Goal: Information Seeking & Learning: Learn about a topic

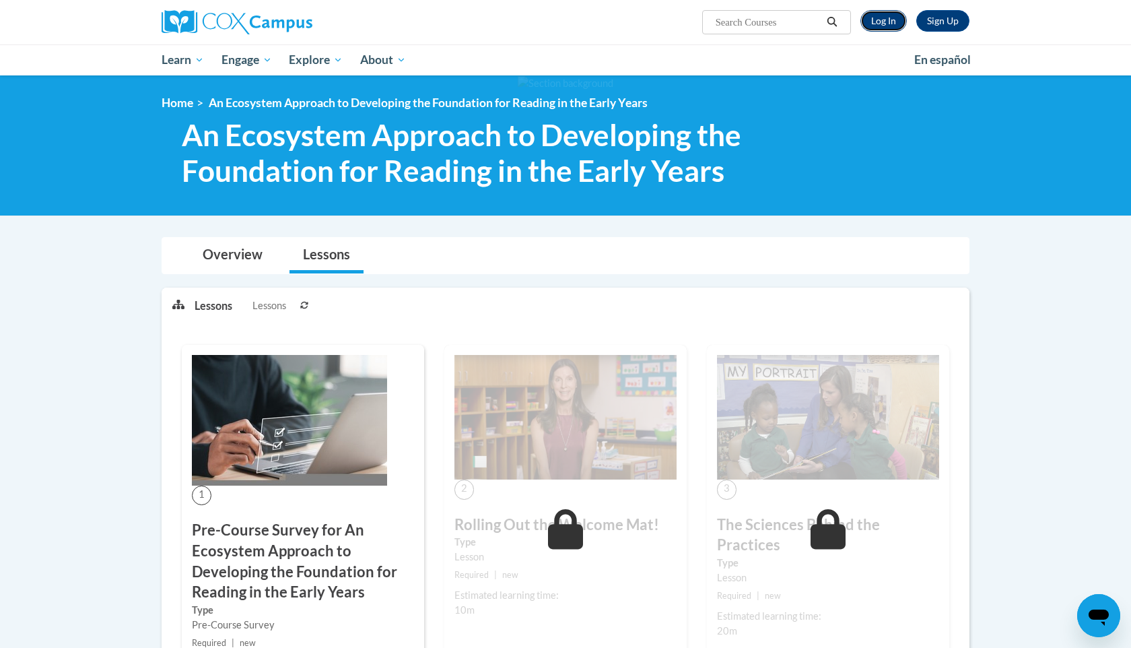
click at [807, 26] on link "Log In" at bounding box center [883, 21] width 46 height 22
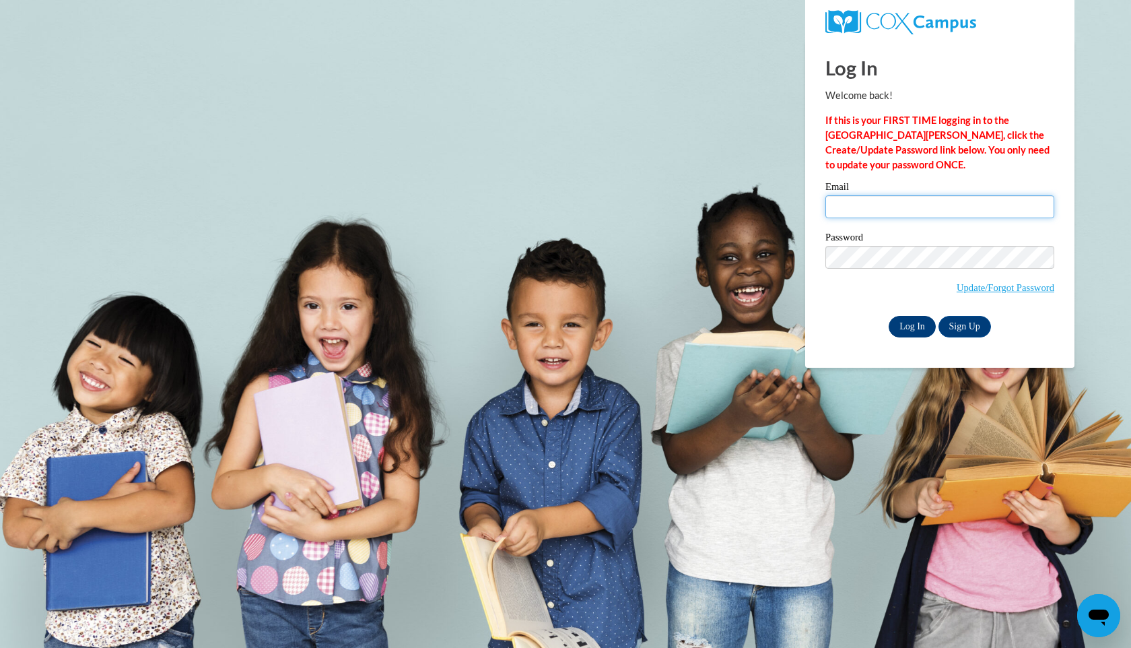
type input "kim.thekatwalk@gmail.com"
click at [916, 322] on input "Log In" at bounding box center [912, 327] width 47 height 22
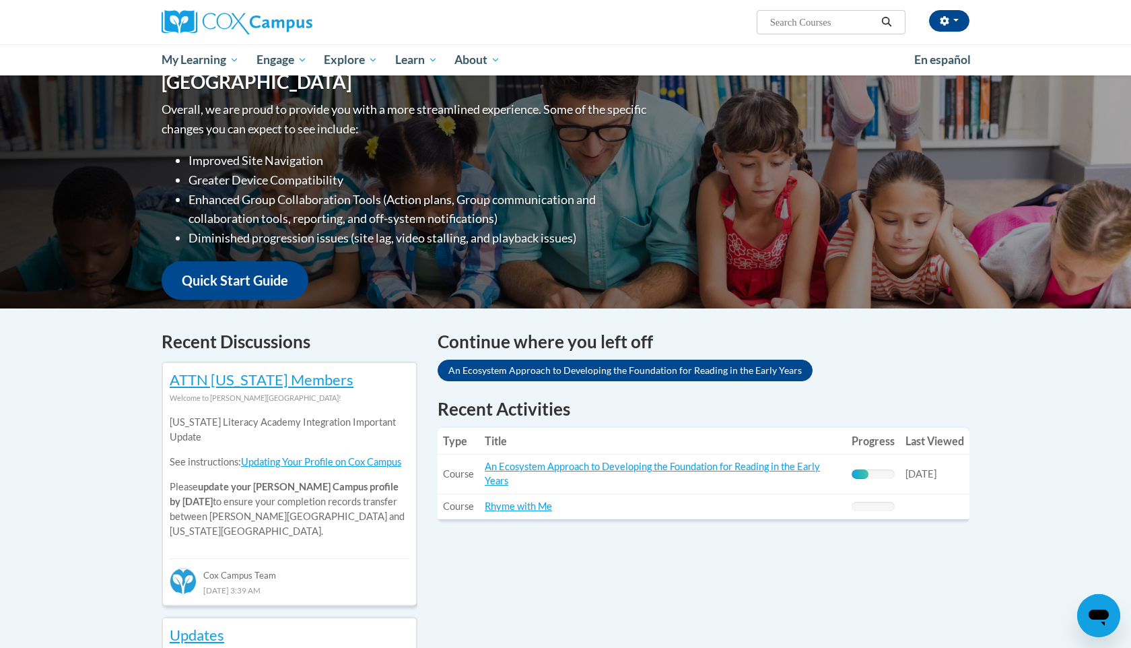
scroll to position [169, 0]
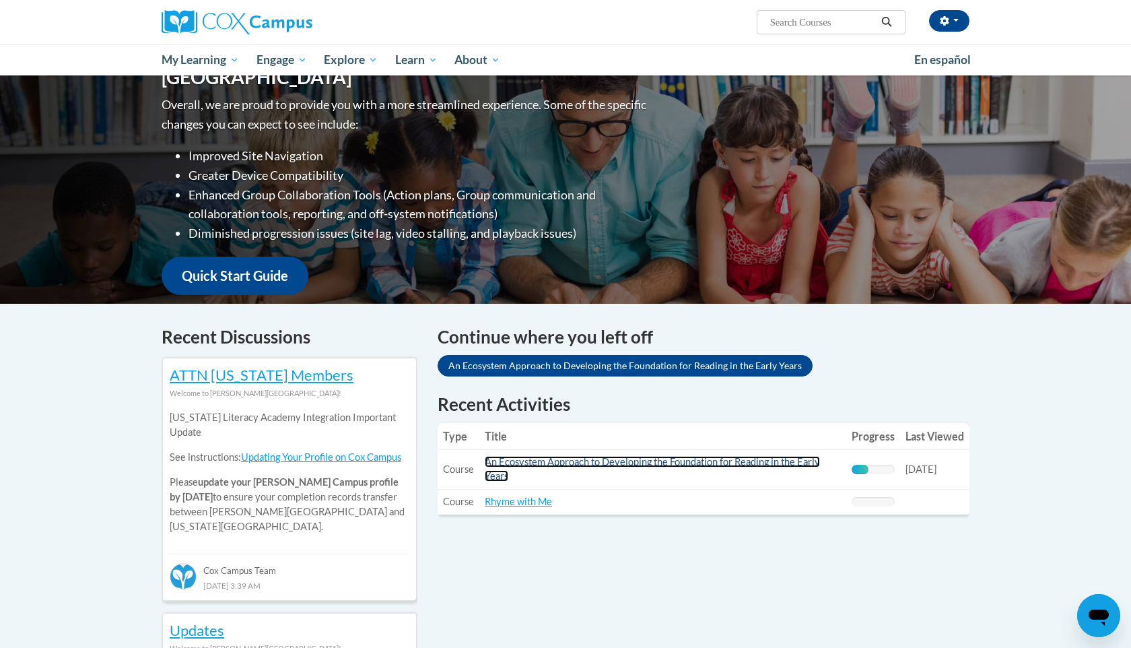
click at [601, 464] on link "An Ecosystem Approach to Developing the Foundation for Reading in the Early Yea…" at bounding box center [652, 469] width 335 height 26
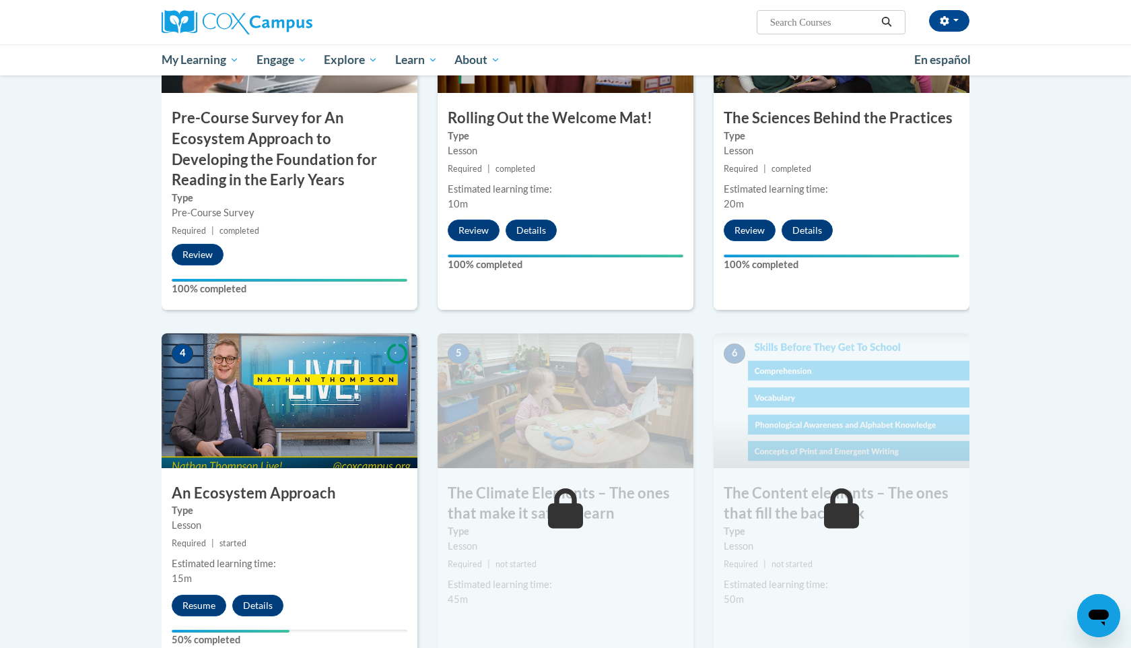
scroll to position [426, 0]
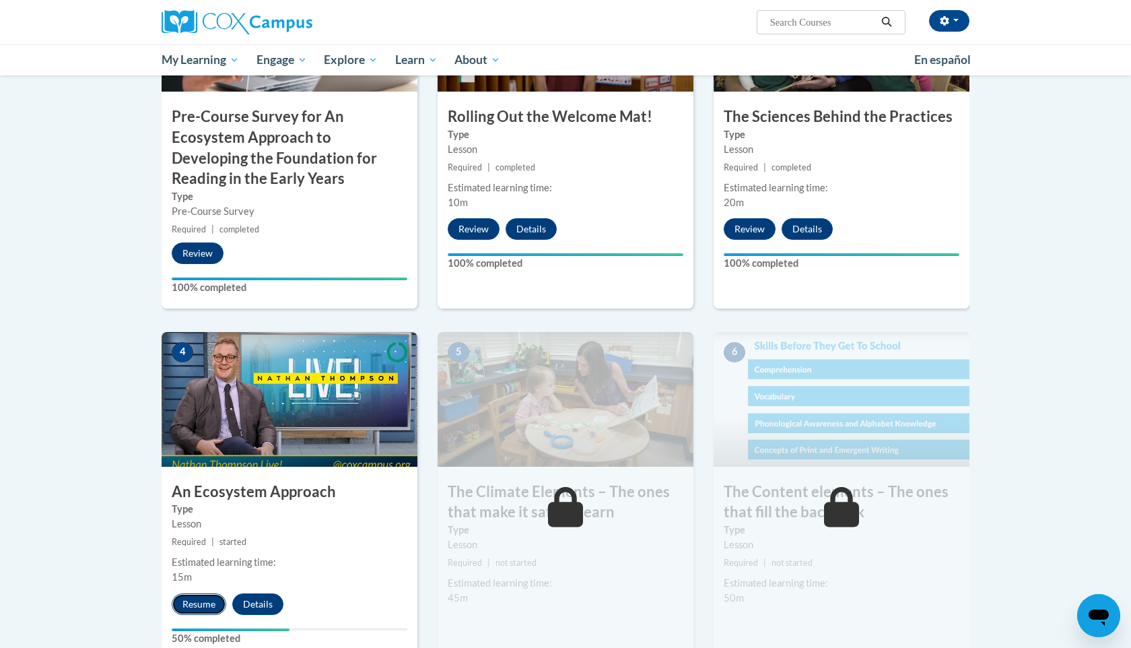
click at [188, 608] on button "Resume" at bounding box center [199, 604] width 55 height 22
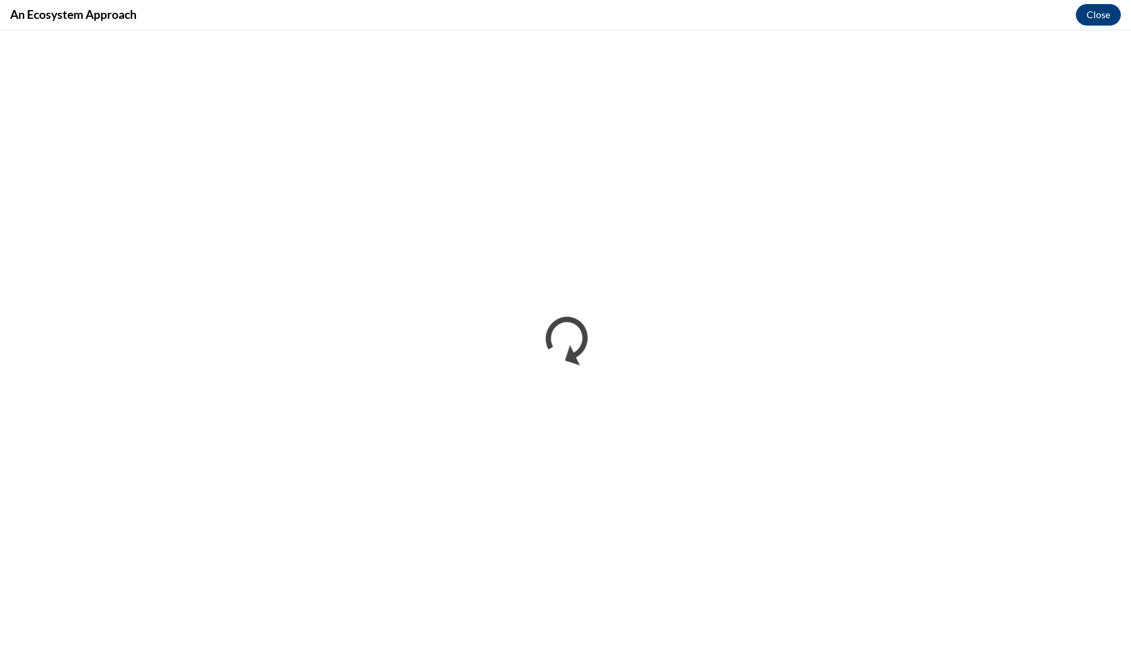
scroll to position [0, 0]
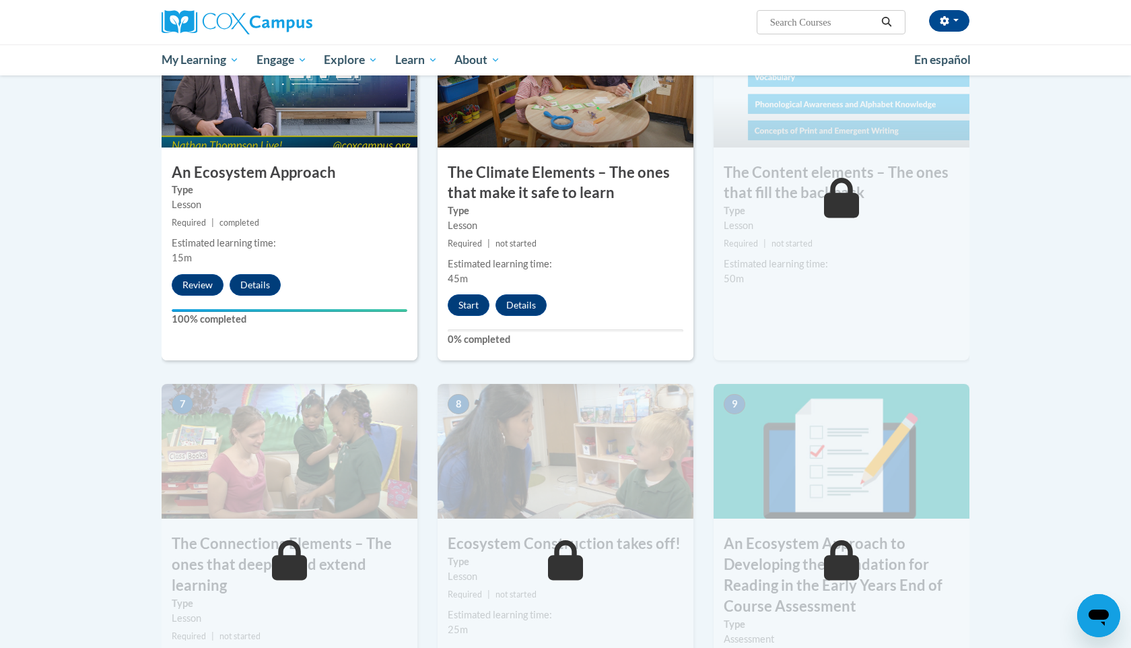
scroll to position [712, 0]
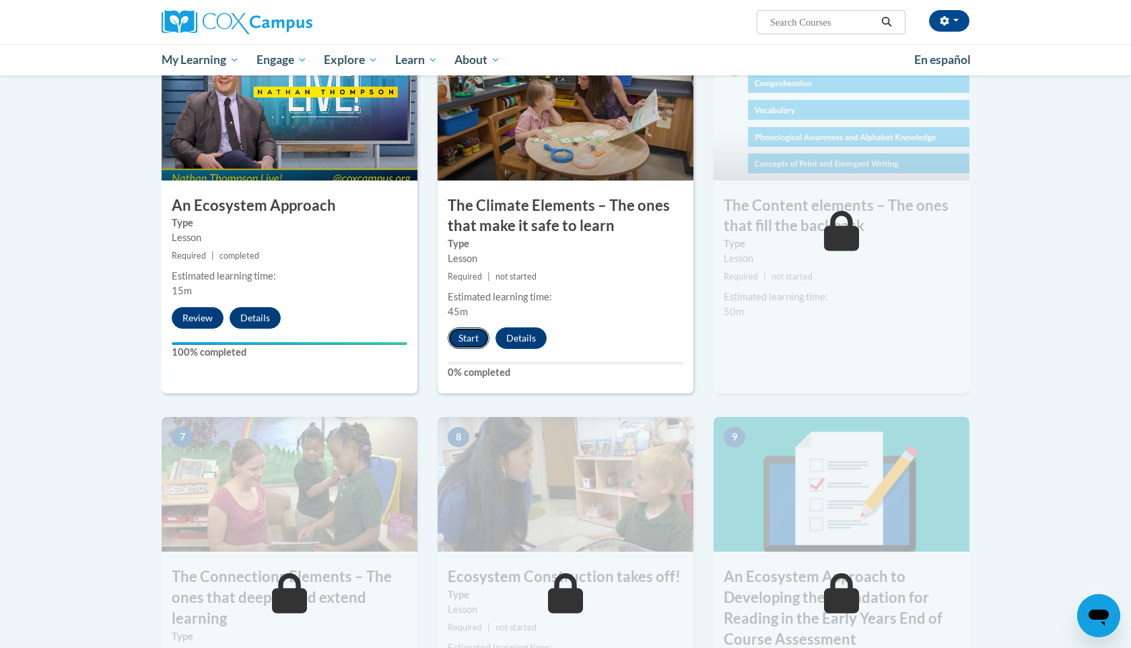
click at [475, 342] on button "Start" at bounding box center [469, 338] width 42 height 22
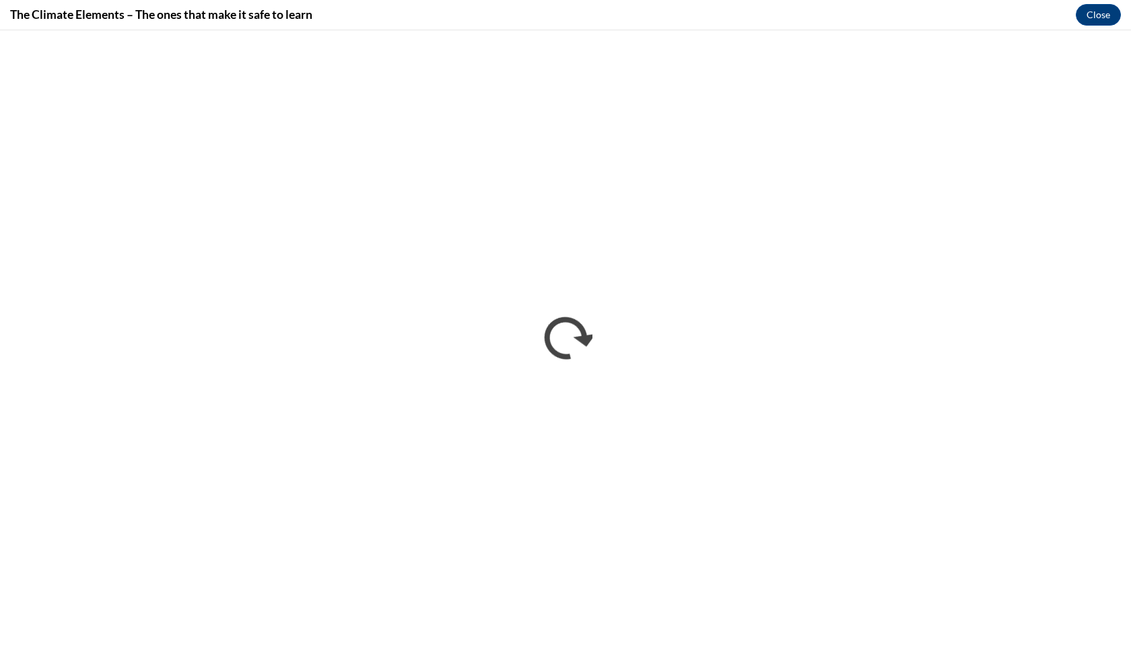
scroll to position [0, 0]
